Goal: Task Accomplishment & Management: Manage account settings

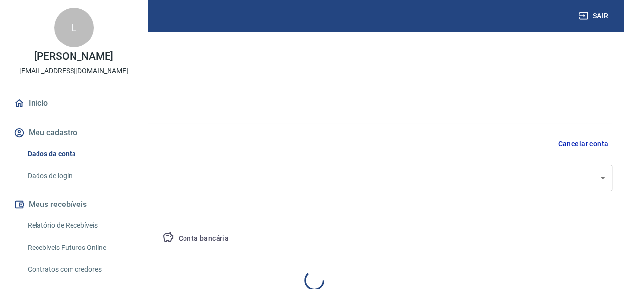
select select "SP"
select select "business"
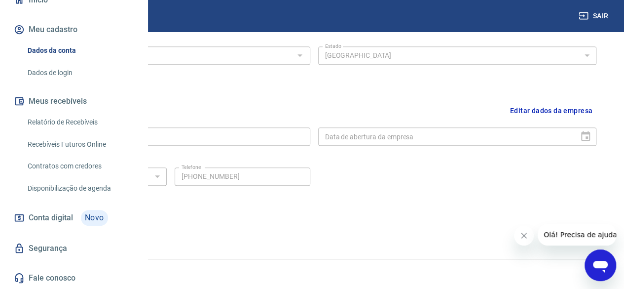
scroll to position [145, 0]
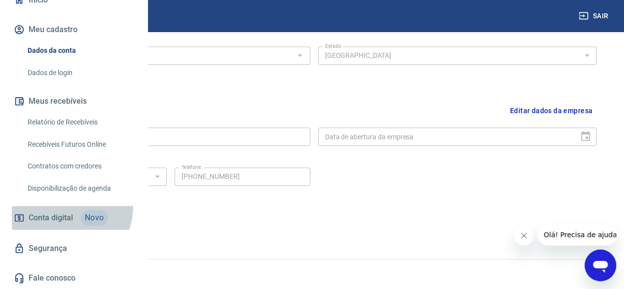
click at [63, 206] on link "Conta digital Novo" at bounding box center [74, 218] width 124 height 24
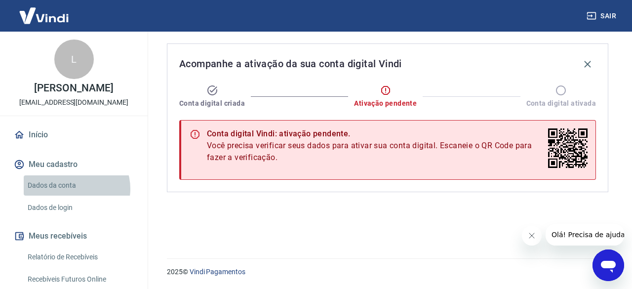
click at [74, 195] on link "Dados da conta" at bounding box center [80, 185] width 112 height 20
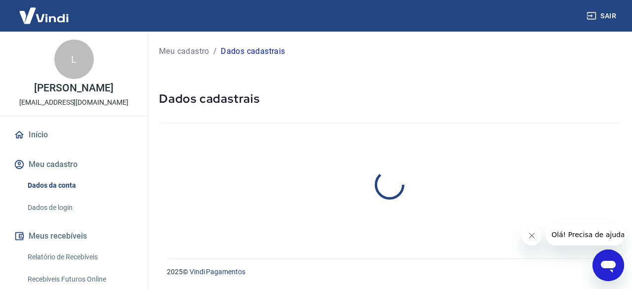
select select "SP"
select select "business"
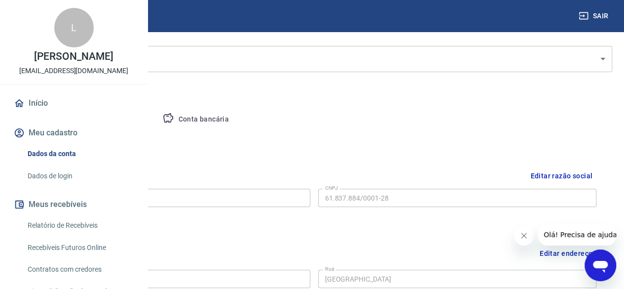
scroll to position [124, 0]
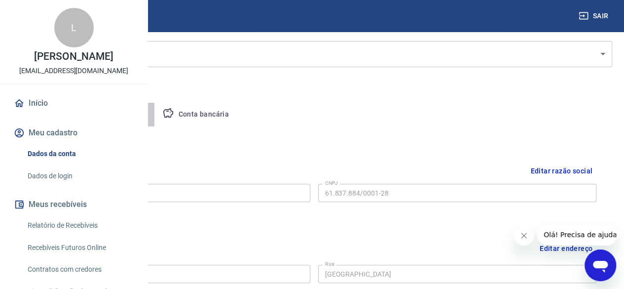
click at [155, 116] on button "Pessoa titular" at bounding box center [116, 115] width 78 height 24
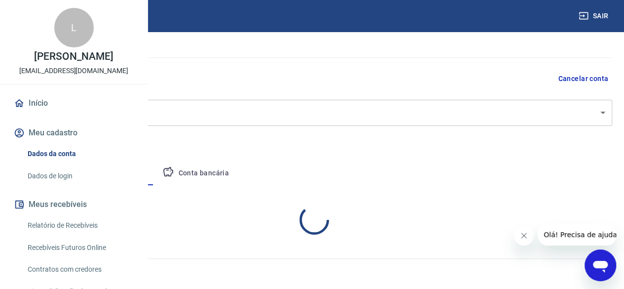
scroll to position [106, 0]
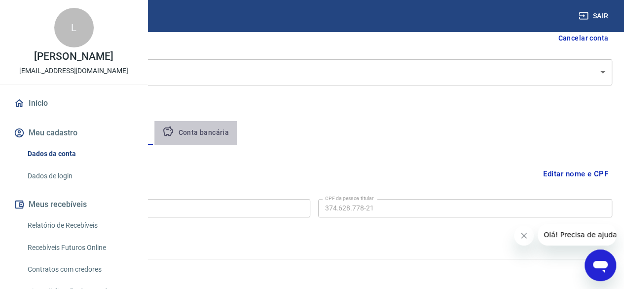
click at [237, 137] on button "Conta bancária" at bounding box center [196, 133] width 82 height 24
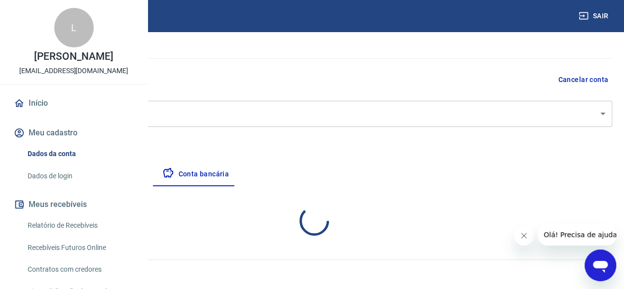
select select "1"
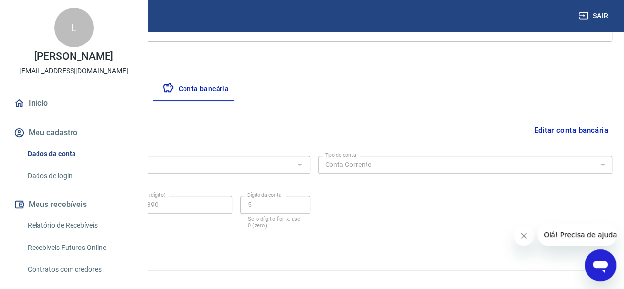
scroll to position [160, 0]
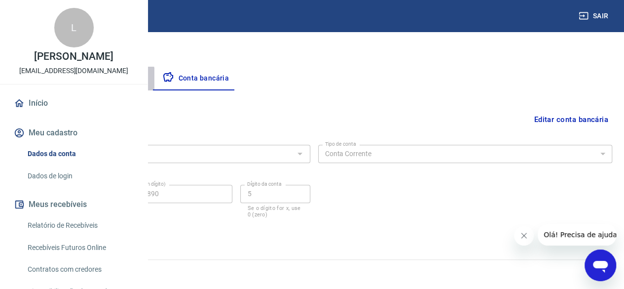
click at [155, 79] on button "Pessoa titular" at bounding box center [116, 79] width 78 height 24
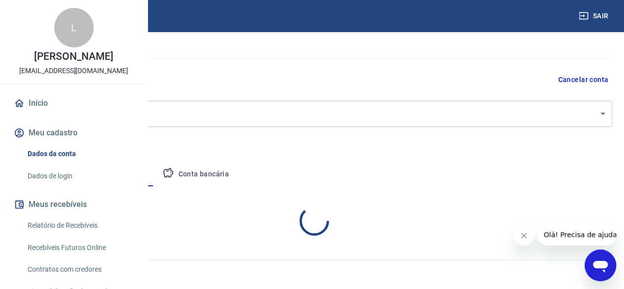
scroll to position [106, 0]
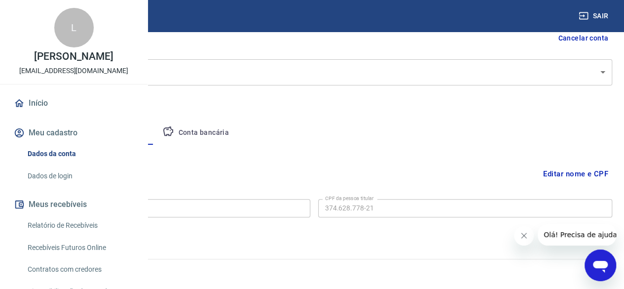
click at [77, 130] on button "Empresa" at bounding box center [46, 133] width 61 height 24
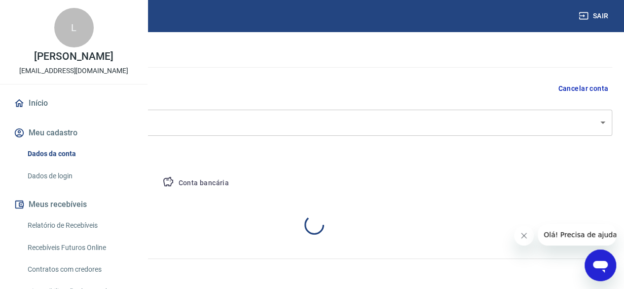
select select "SP"
select select "business"
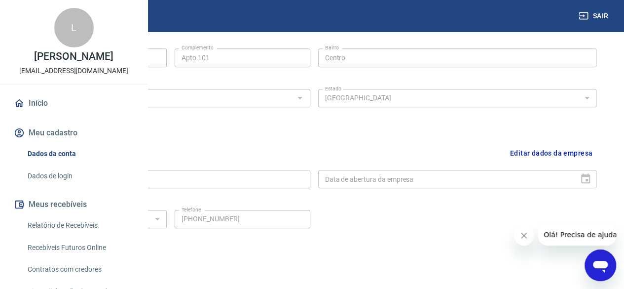
scroll to position [381, 0]
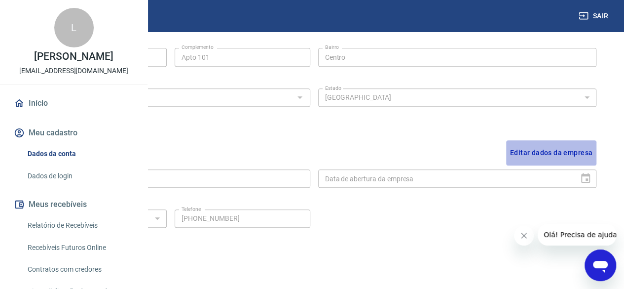
click at [559, 152] on button "Editar dados da empresa" at bounding box center [551, 152] width 90 height 25
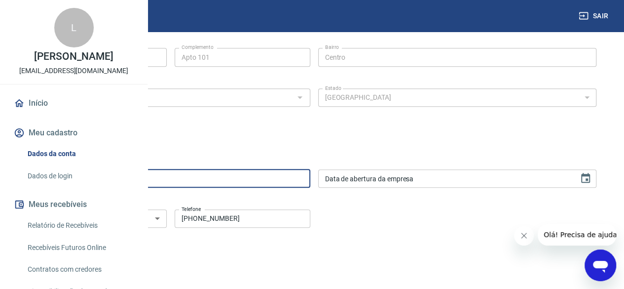
click at [286, 183] on input "[DEMOGRAPHIC_DATA] Concept" at bounding box center [171, 178] width 279 height 18
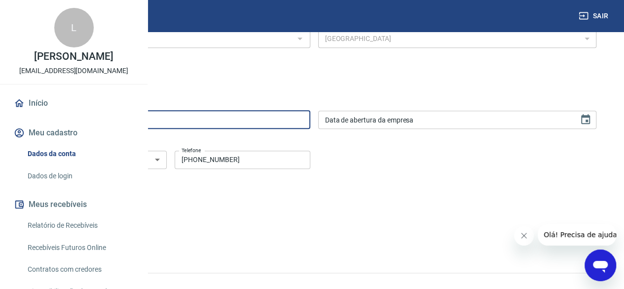
scroll to position [440, 0]
type input "M&C Next Group"
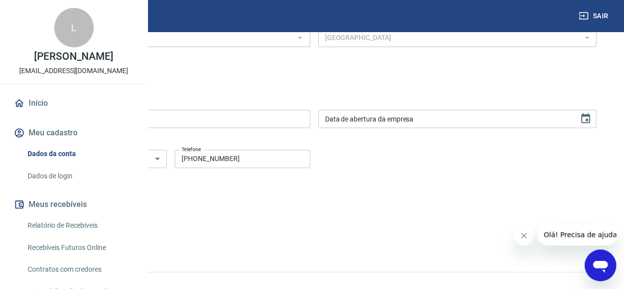
click at [69, 208] on button "Salvar" at bounding box center [51, 210] width 38 height 19
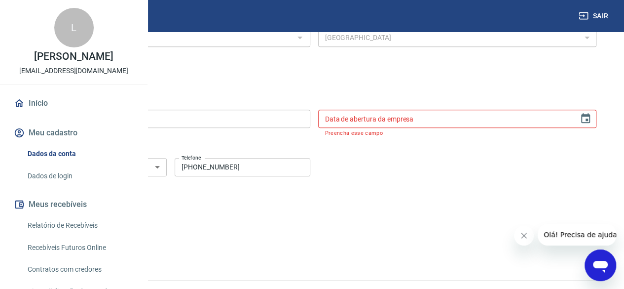
type input "DD/MM/YYYY"
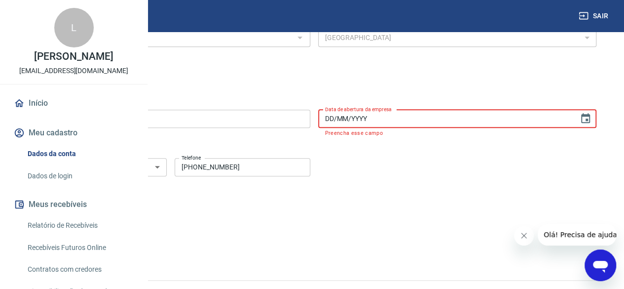
click at [472, 126] on input "DD/MM/YYYY" at bounding box center [445, 119] width 254 height 18
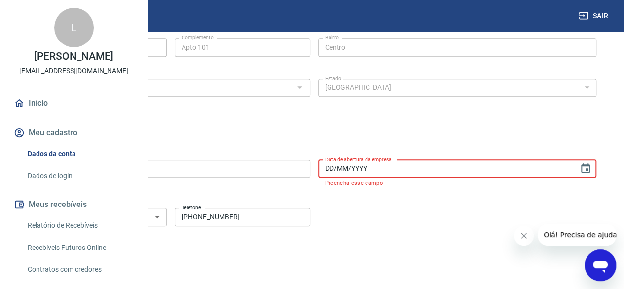
scroll to position [390, 0]
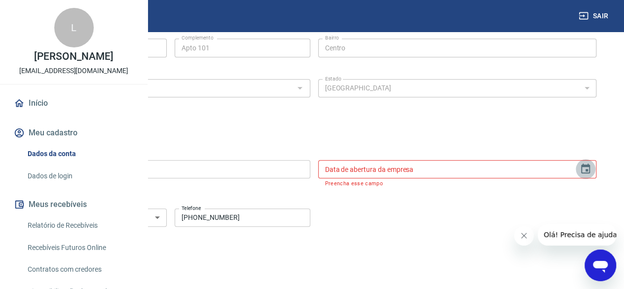
click at [583, 166] on icon "Choose date" at bounding box center [586, 168] width 9 height 10
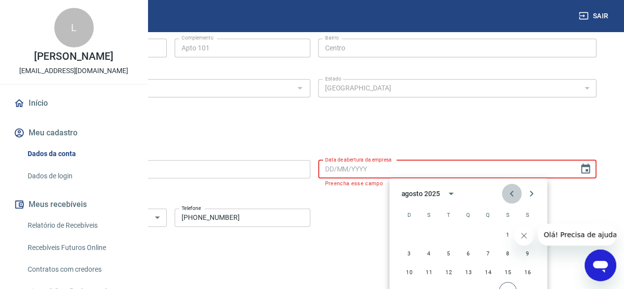
click at [518, 191] on button "Previous month" at bounding box center [512, 194] width 20 height 20
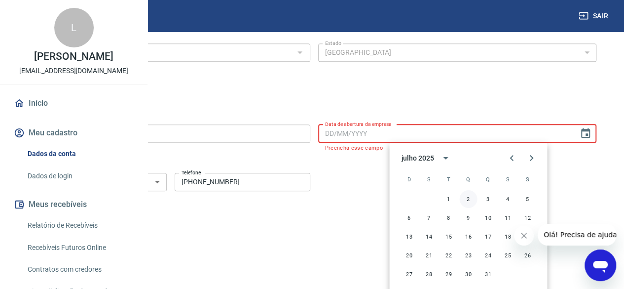
scroll to position [427, 0]
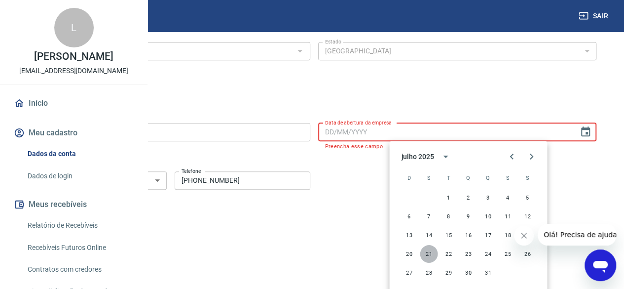
click at [428, 254] on button "21" at bounding box center [429, 254] width 18 height 18
type input "[DATE]"
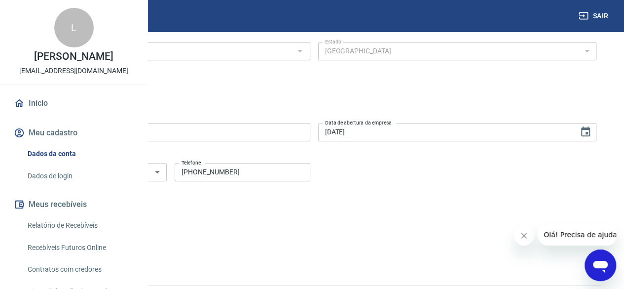
scroll to position [448, 0]
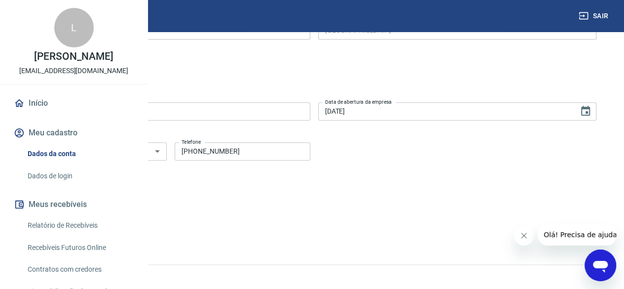
click at [69, 202] on button "Salvar" at bounding box center [51, 203] width 38 height 19
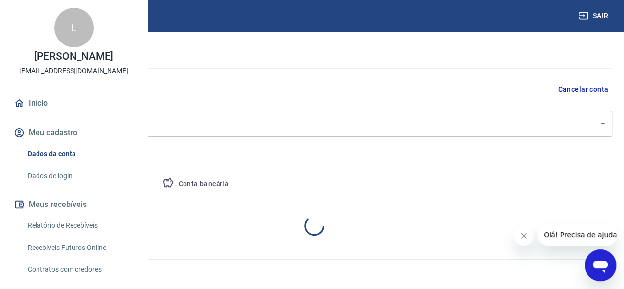
select select "SP"
select select "business"
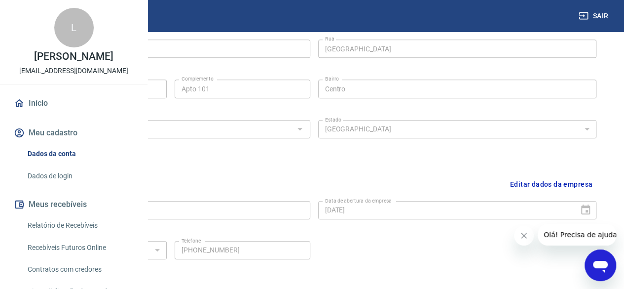
scroll to position [423, 0]
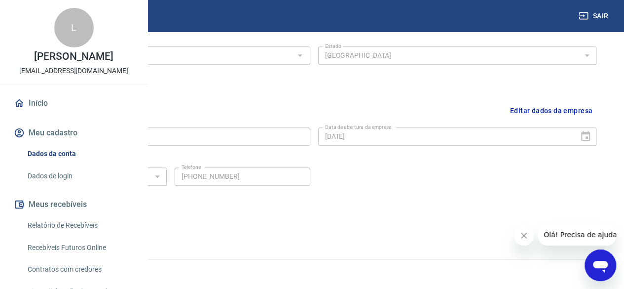
click at [416, 215] on div "Dados da empresa Editar dados da empresa Nome fantasia M&C Next Group Nome fant…" at bounding box center [314, 158] width 581 height 137
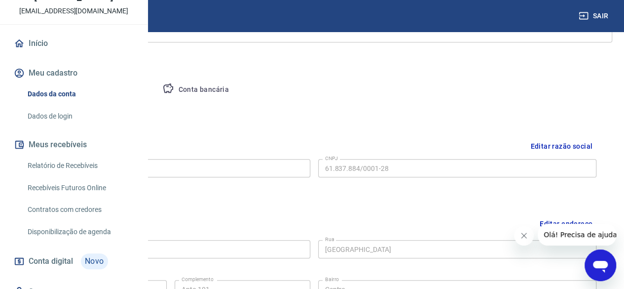
scroll to position [81, 0]
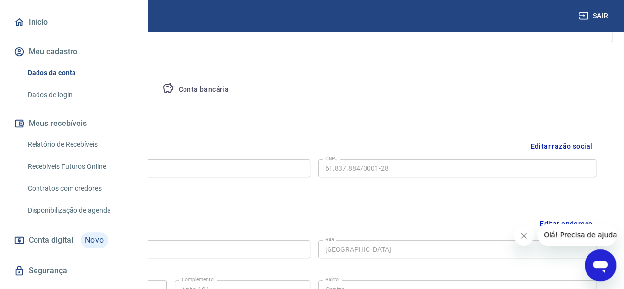
click at [43, 11] on img at bounding box center [44, 15] width 64 height 30
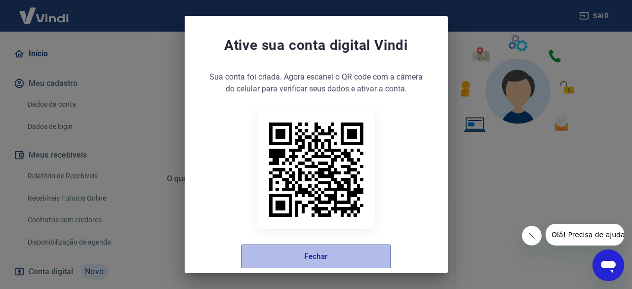
click at [352, 257] on button "Fechar" at bounding box center [316, 256] width 150 height 24
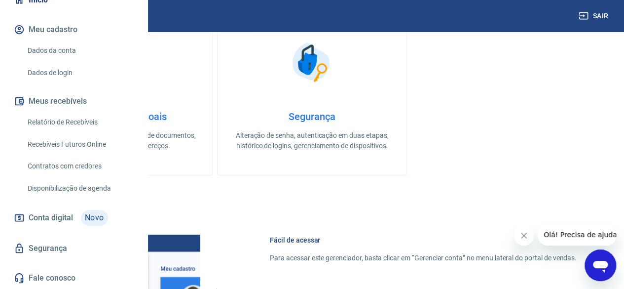
scroll to position [332, 0]
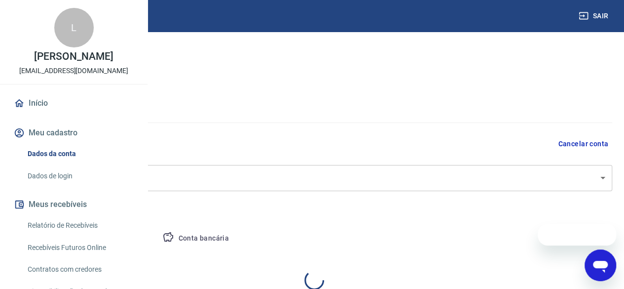
select select "SP"
select select "business"
